Goal: Information Seeking & Learning: Learn about a topic

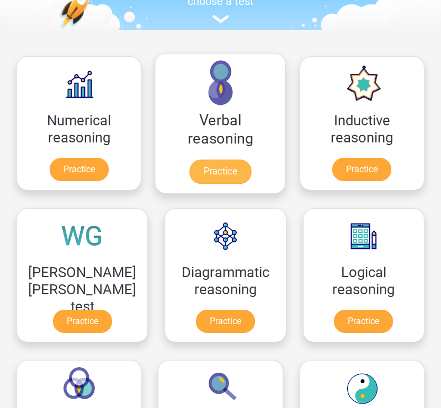
scroll to position [128, 0]
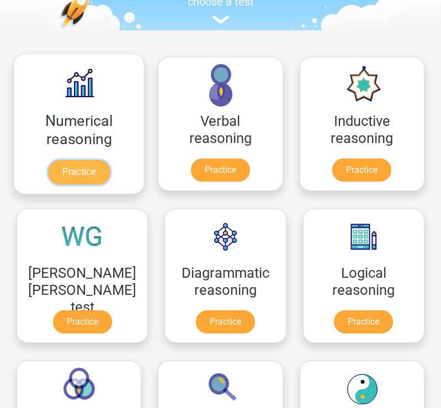
click at [97, 175] on link "Practice" at bounding box center [79, 172] width 62 height 24
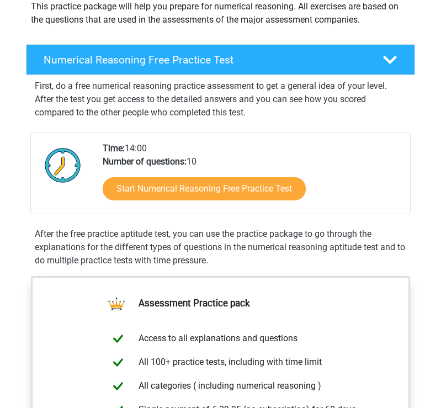
scroll to position [128, 0]
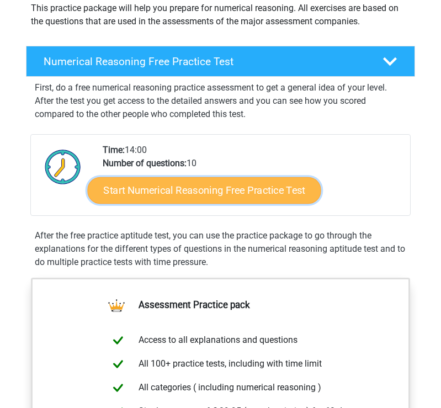
click at [184, 186] on link "Start Numerical Reasoning Free Practice Test" at bounding box center [205, 190] width 234 height 26
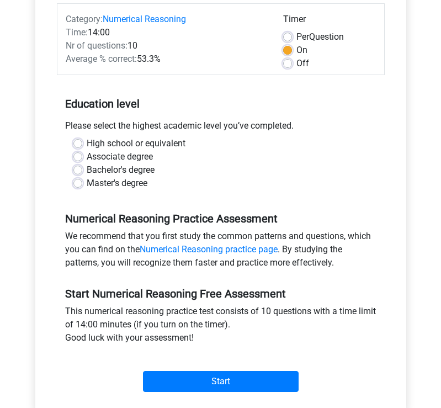
scroll to position [142, 0]
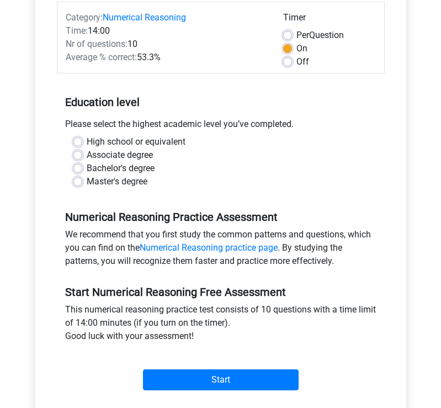
click at [87, 171] on label "Bachelor's degree" at bounding box center [121, 168] width 68 height 13
click at [78, 171] on input "Bachelor's degree" at bounding box center [77, 167] width 9 height 11
radio input "true"
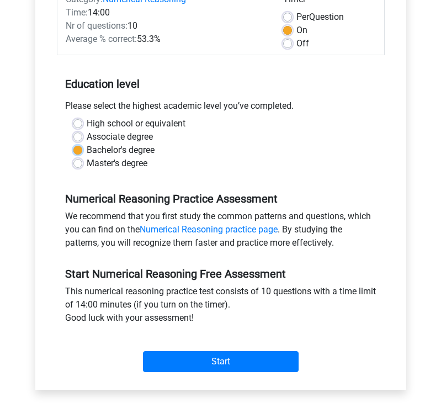
scroll to position [162, 0]
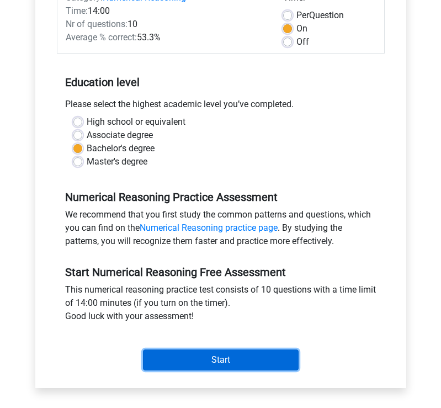
click at [252, 351] on input "Start" at bounding box center [221, 359] width 156 height 21
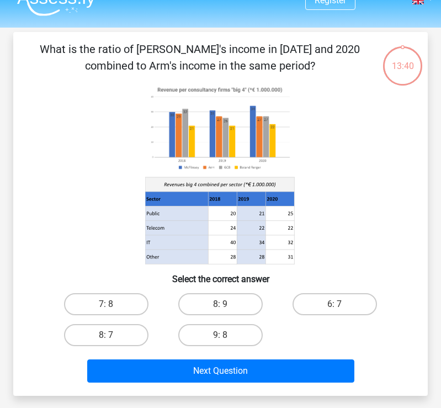
scroll to position [38, 0]
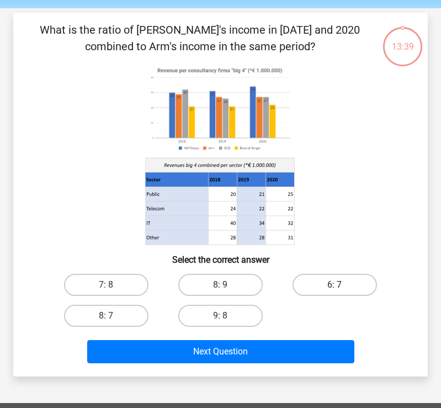
click at [321, 284] on label "6: 7" at bounding box center [335, 285] width 84 height 22
click at [335, 285] on input "6: 7" at bounding box center [338, 288] width 7 height 7
radio input "true"
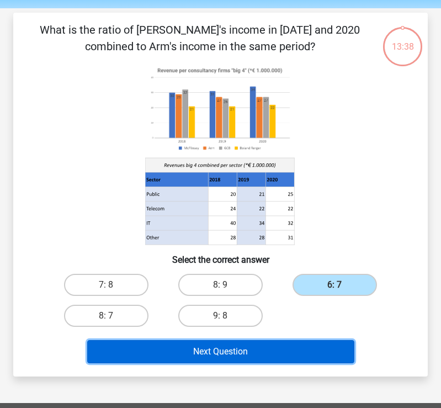
click at [296, 349] on button "Next Question" at bounding box center [220, 351] width 267 height 23
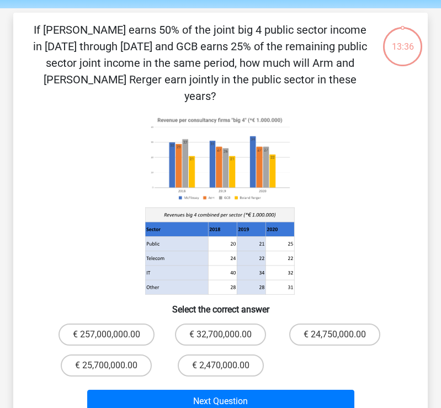
scroll to position [51, 0]
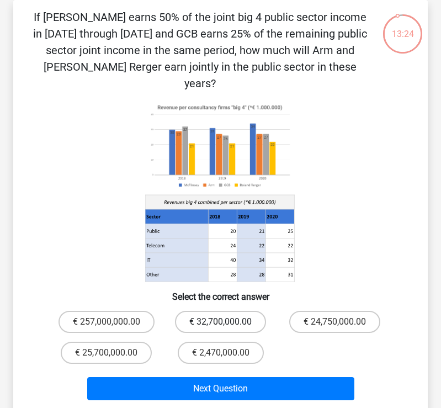
click at [242, 311] on label "€ 32,700,000.00" at bounding box center [220, 322] width 91 height 22
click at [228, 322] on input "€ 32,700,000.00" at bounding box center [224, 325] width 7 height 7
radio input "true"
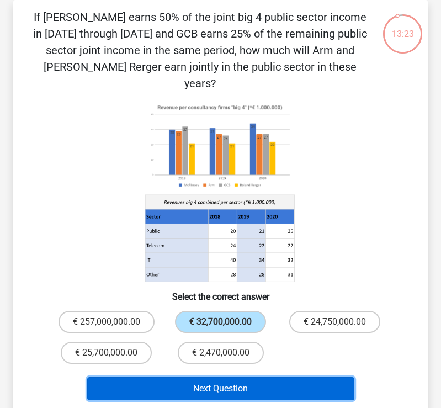
click at [251, 377] on button "Next Question" at bounding box center [220, 388] width 267 height 23
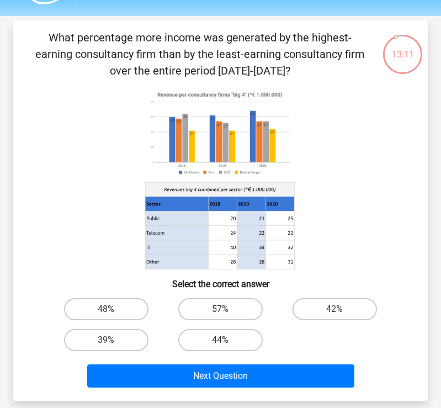
scroll to position [30, 0]
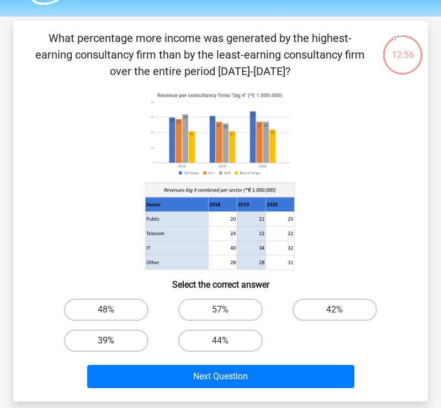
click at [121, 333] on label "39%" at bounding box center [106, 341] width 84 height 22
click at [114, 341] on input "39%" at bounding box center [110, 344] width 7 height 7
radio input "true"
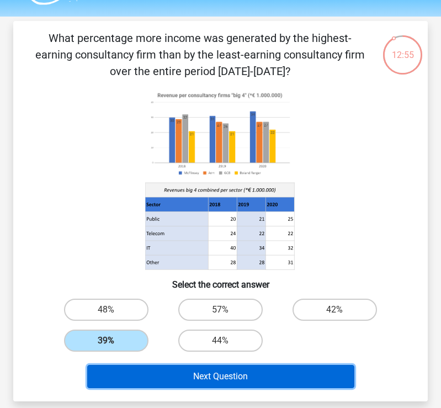
click at [211, 388] on button "Next Question" at bounding box center [220, 376] width 267 height 23
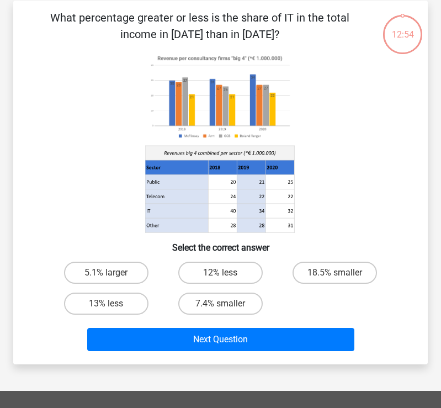
scroll to position [51, 0]
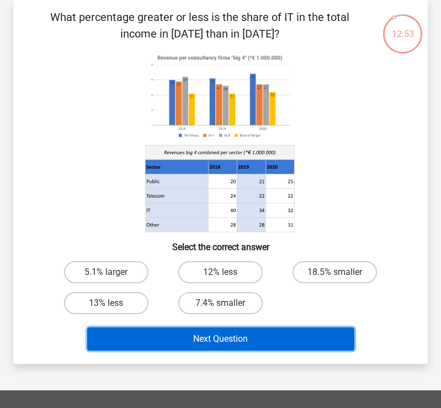
click at [203, 344] on button "Next Question" at bounding box center [220, 338] width 267 height 23
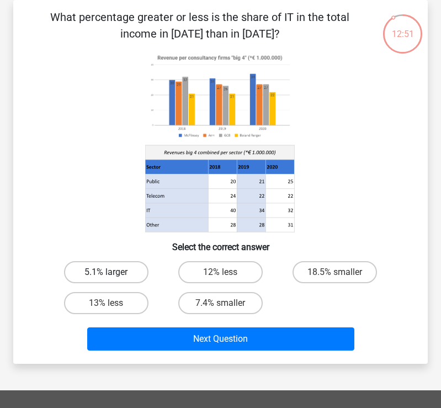
click at [131, 268] on label "5.1% larger" at bounding box center [106, 272] width 84 height 22
click at [114, 272] on input "5.1% larger" at bounding box center [110, 275] width 7 height 7
radio input "true"
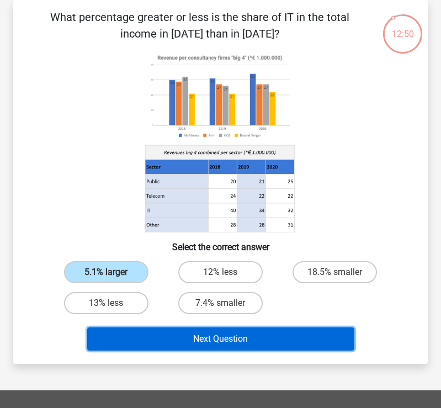
click at [177, 333] on button "Next Question" at bounding box center [220, 338] width 267 height 23
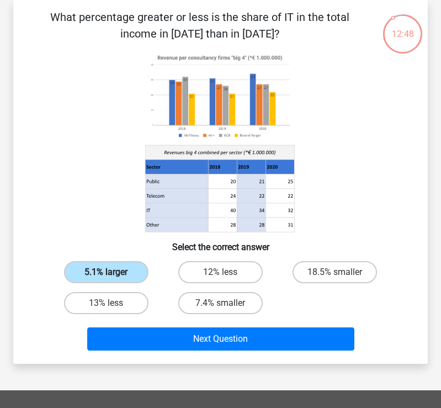
click at [118, 266] on label "5.1% larger" at bounding box center [106, 272] width 84 height 22
click at [114, 272] on input "5.1% larger" at bounding box center [110, 275] width 7 height 7
click at [221, 301] on label "7.4% smaller" at bounding box center [220, 303] width 84 height 22
click at [221, 303] on input "7.4% smaller" at bounding box center [224, 306] width 7 height 7
radio input "true"
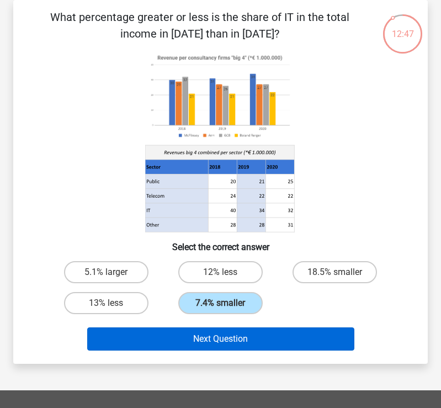
click at [229, 327] on div "Next Question" at bounding box center [220, 341] width 343 height 28
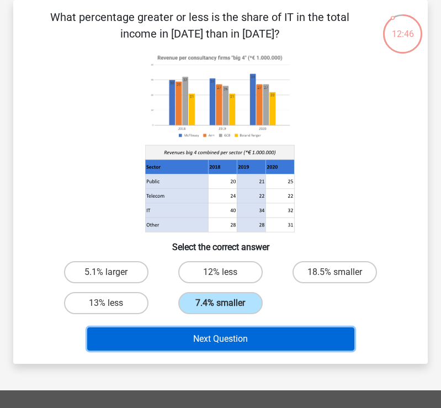
click at [231, 339] on button "Next Question" at bounding box center [220, 338] width 267 height 23
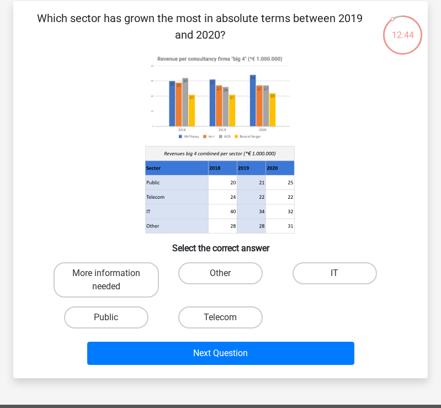
scroll to position [70, 0]
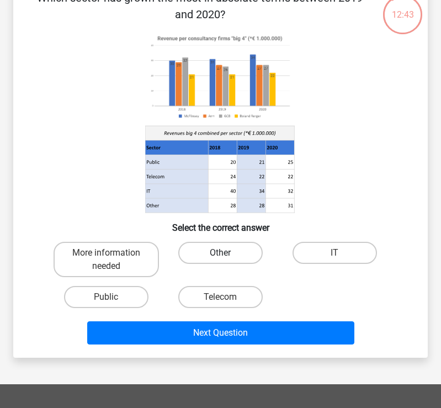
click at [228, 263] on label "Other" at bounding box center [220, 253] width 84 height 22
click at [228, 260] on input "Other" at bounding box center [224, 256] width 7 height 7
radio input "true"
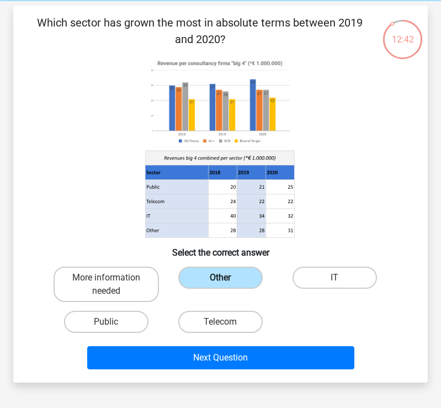
scroll to position [46, 0]
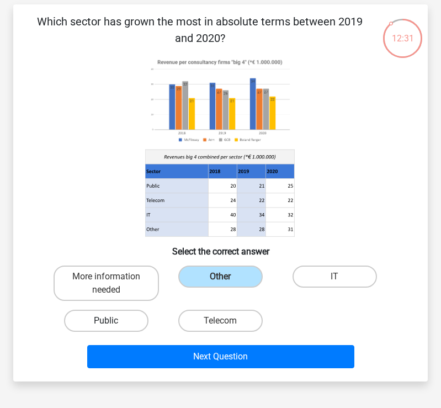
click at [136, 319] on label "Public" at bounding box center [106, 321] width 84 height 22
click at [114, 321] on input "Public" at bounding box center [110, 324] width 7 height 7
radio input "true"
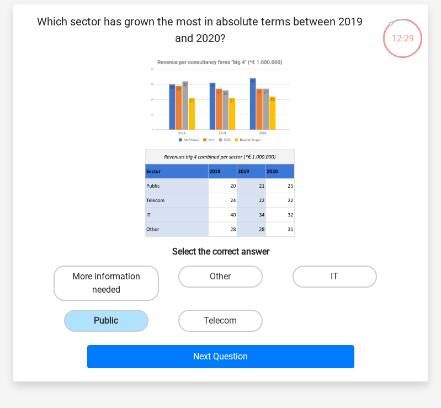
click at [145, 283] on label "More information needed" at bounding box center [106, 283] width 105 height 35
click at [114, 283] on input "More information needed" at bounding box center [110, 280] width 7 height 7
radio input "true"
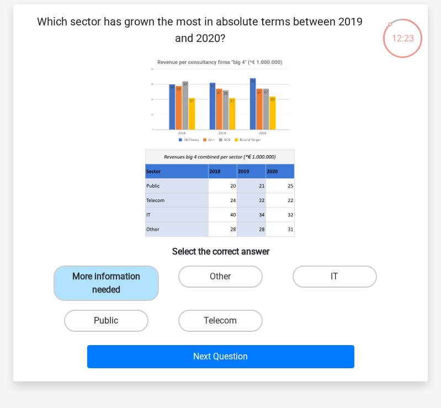
click at [130, 321] on label "Public" at bounding box center [106, 321] width 84 height 22
click at [114, 321] on input "Public" at bounding box center [110, 324] width 7 height 7
radio input "true"
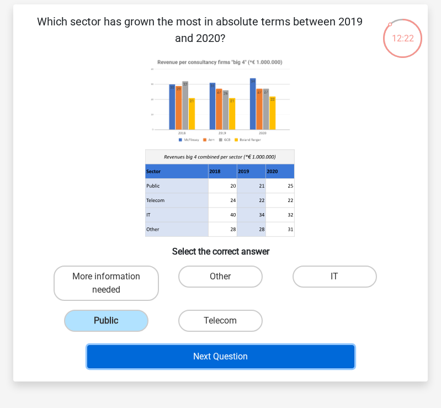
click at [190, 350] on button "Next Question" at bounding box center [220, 356] width 267 height 23
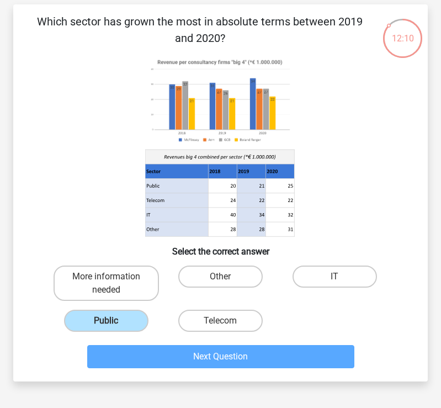
click at [110, 309] on div "Public" at bounding box center [106, 320] width 114 height 31
click at [121, 322] on label "Public" at bounding box center [106, 321] width 84 height 22
click at [114, 322] on input "Public" at bounding box center [110, 324] width 7 height 7
click at [193, 169] on icon at bounding box center [219, 171] width 149 height 14
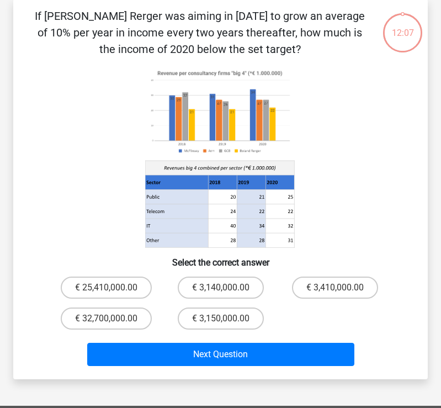
scroll to position [51, 0]
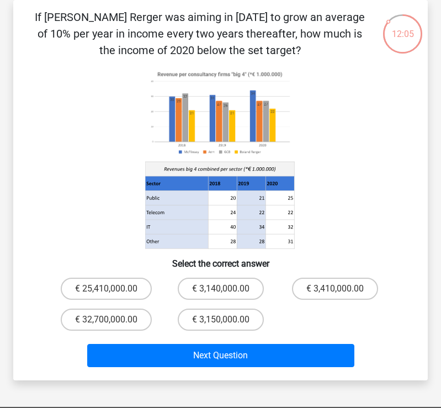
drag, startPoint x: 205, startPoint y: 289, endPoint x: 219, endPoint y: 335, distance: 48.2
click at [205, 289] on label "€ 3,140,000.00" at bounding box center [221, 289] width 86 height 22
click at [221, 289] on input "€ 3,140,000.00" at bounding box center [224, 292] width 7 height 7
radio input "true"
click at [219, 336] on div "Next Question" at bounding box center [220, 353] width 379 height 36
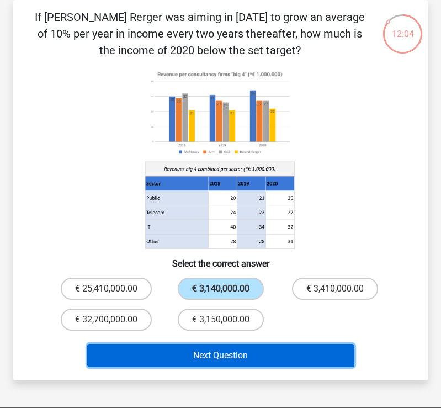
click at [219, 354] on button "Next Question" at bounding box center [220, 355] width 267 height 23
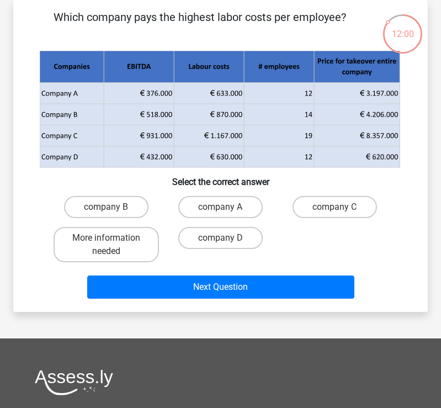
scroll to position [0, 0]
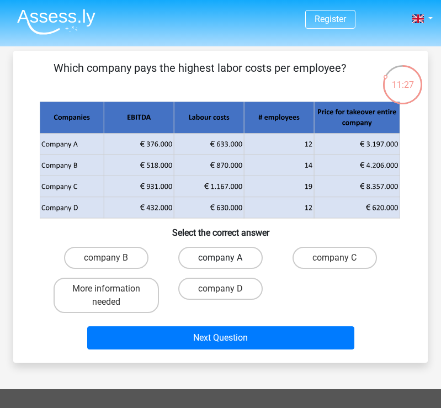
click at [252, 262] on label "company A" at bounding box center [220, 258] width 84 height 22
click at [228, 262] on input "company A" at bounding box center [224, 261] width 7 height 7
radio input "true"
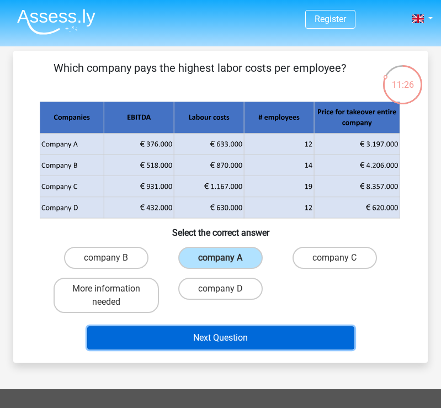
click at [244, 349] on button "Next Question" at bounding box center [220, 337] width 267 height 23
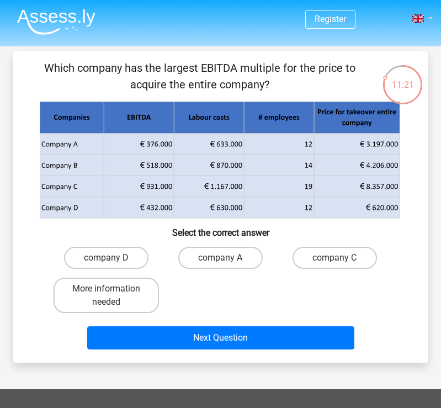
click at [426, 21] on link at bounding box center [422, 18] width 22 height 13
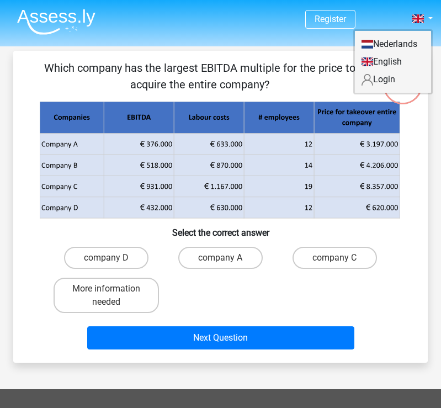
click at [408, 60] on link "English" at bounding box center [393, 62] width 76 height 18
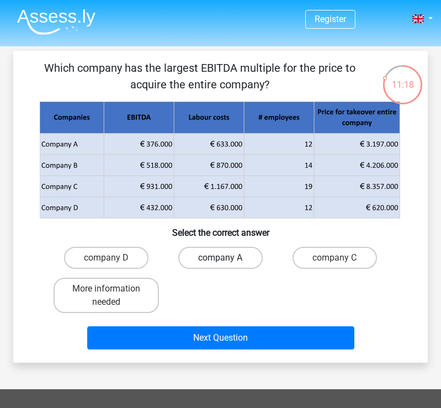
click at [221, 266] on label "company A" at bounding box center [220, 258] width 84 height 22
click at [221, 265] on input "company A" at bounding box center [224, 261] width 7 height 7
radio input "true"
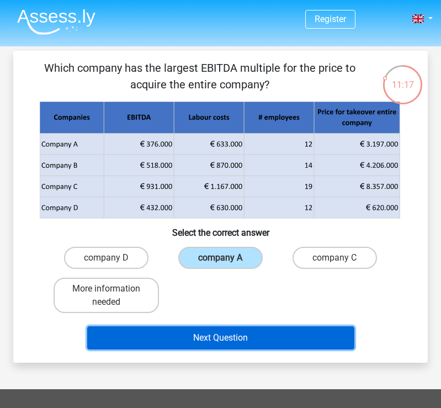
click at [218, 338] on button "Next Question" at bounding box center [220, 337] width 267 height 23
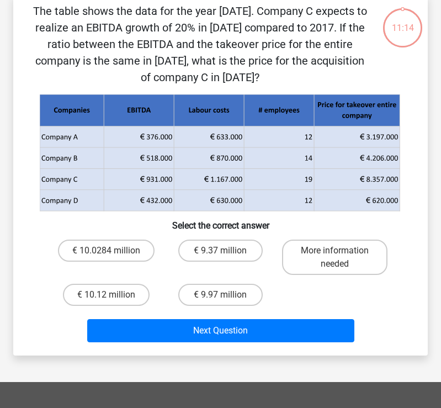
scroll to position [54, 0]
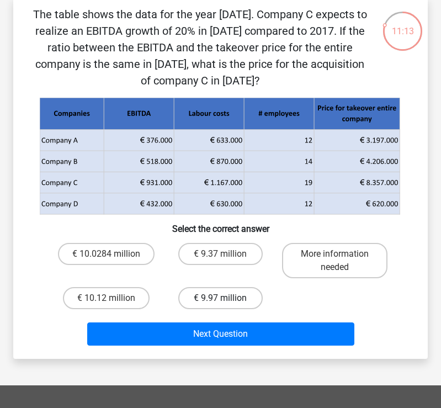
click at [238, 299] on label "€ 9.97 million" at bounding box center [220, 298] width 84 height 22
click at [228, 299] on input "€ 9.97 million" at bounding box center [224, 301] width 7 height 7
radio input "true"
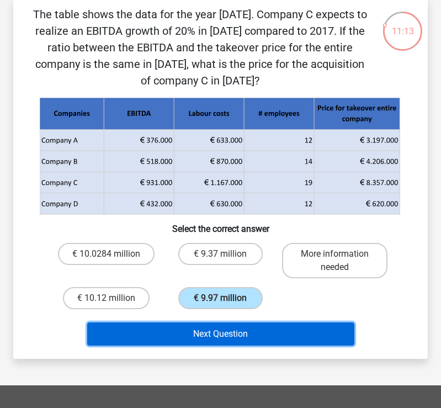
click at [274, 344] on button "Next Question" at bounding box center [220, 333] width 267 height 23
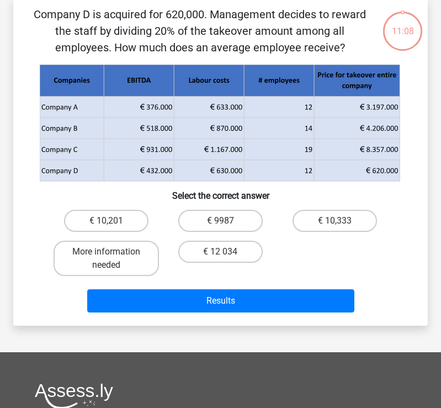
scroll to position [51, 0]
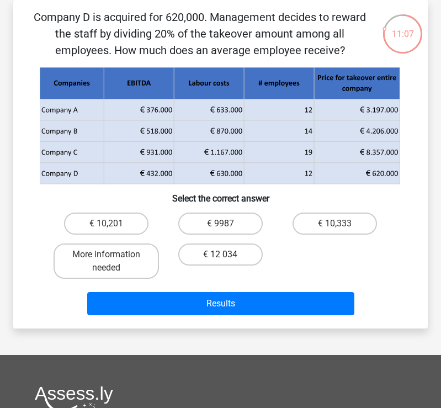
click at [231, 256] on label "€ 12 034" at bounding box center [220, 254] width 84 height 22
click at [228, 256] on input "€ 12 034" at bounding box center [224, 258] width 7 height 7
radio input "true"
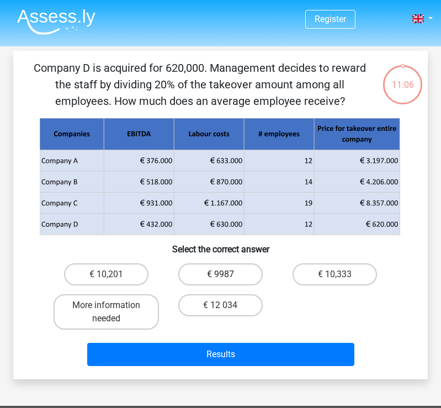
click at [197, 268] on label "€ 9987" at bounding box center [220, 274] width 84 height 22
click at [221, 274] on input "€ 9987" at bounding box center [224, 277] width 7 height 7
radio input "true"
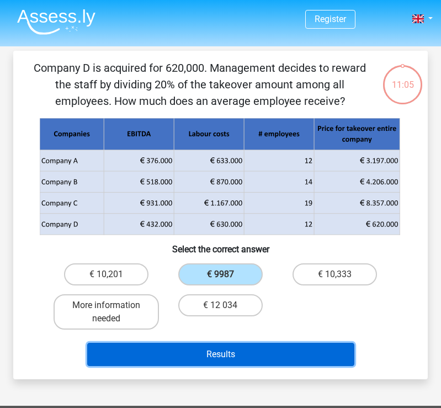
click at [242, 351] on button "Results" at bounding box center [220, 354] width 267 height 23
